Goal: Check status: Check status

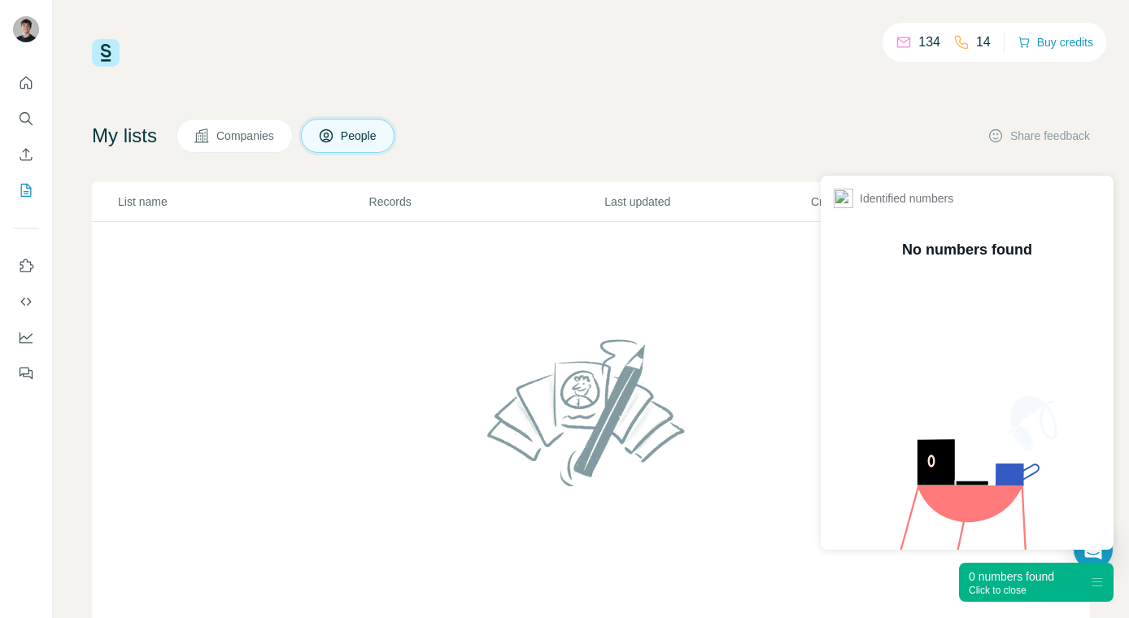
click at [1092, 579] on icon at bounding box center [1097, 582] width 13 height 13
click at [1045, 578] on div "0 numbers found" at bounding box center [1011, 577] width 85 height 16
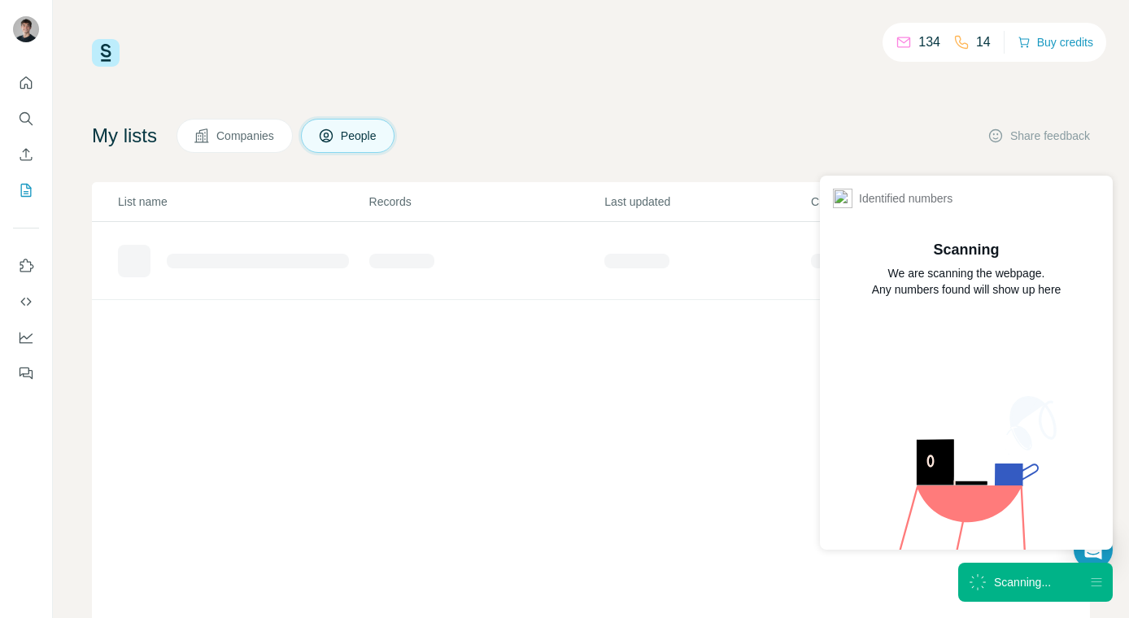
click at [1062, 578] on div "Scanning..." at bounding box center [1035, 582] width 155 height 39
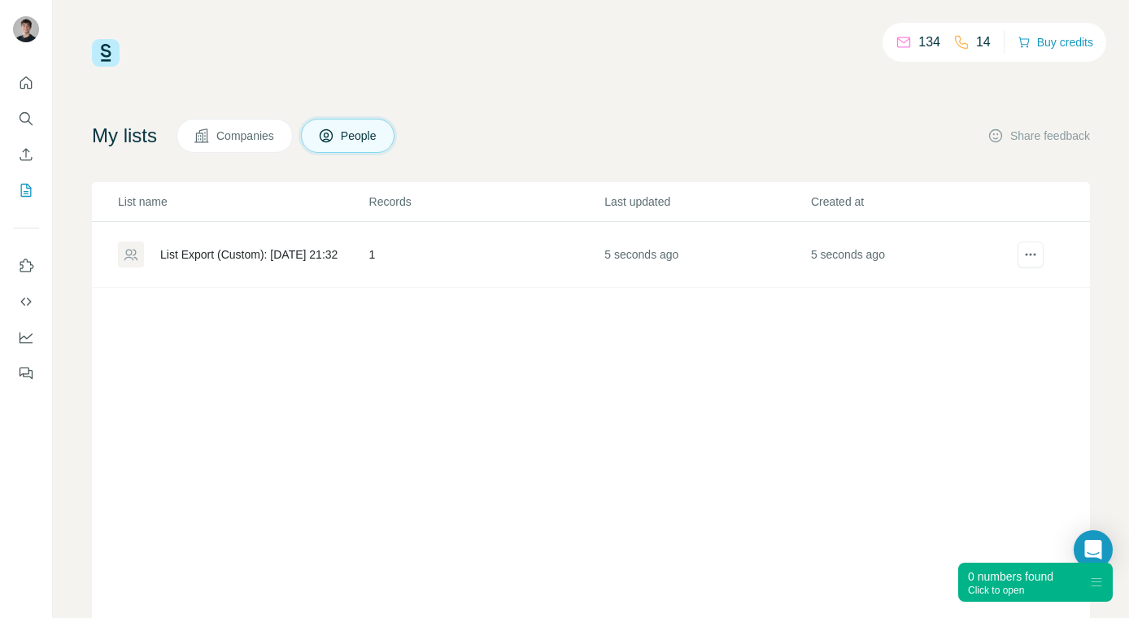
click at [280, 255] on div "List Export (Custom): [DATE] 21:32" at bounding box center [248, 254] width 177 height 16
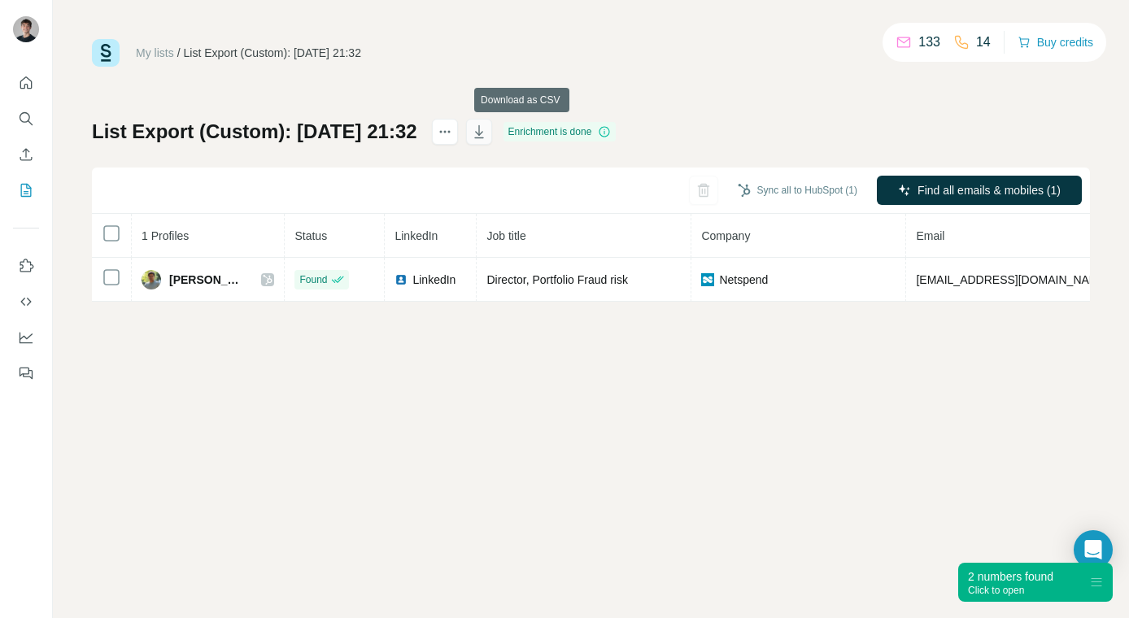
click at [487, 133] on icon "button" at bounding box center [479, 132] width 16 height 16
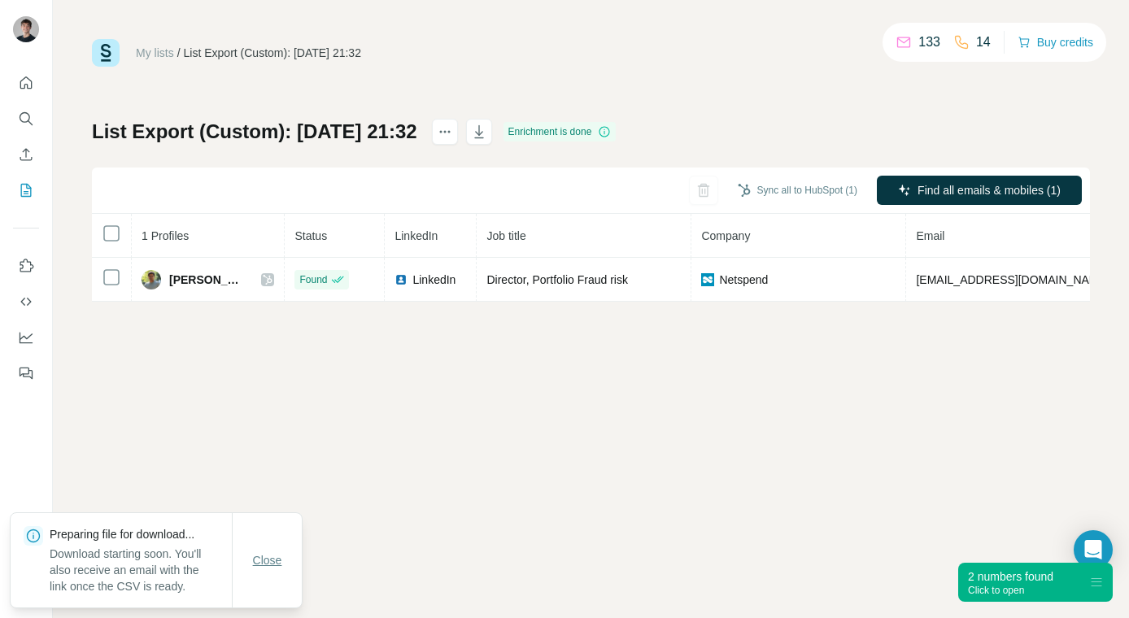
click at [268, 563] on span "Close" at bounding box center [267, 560] width 29 height 16
